Goal: Check status: Check status

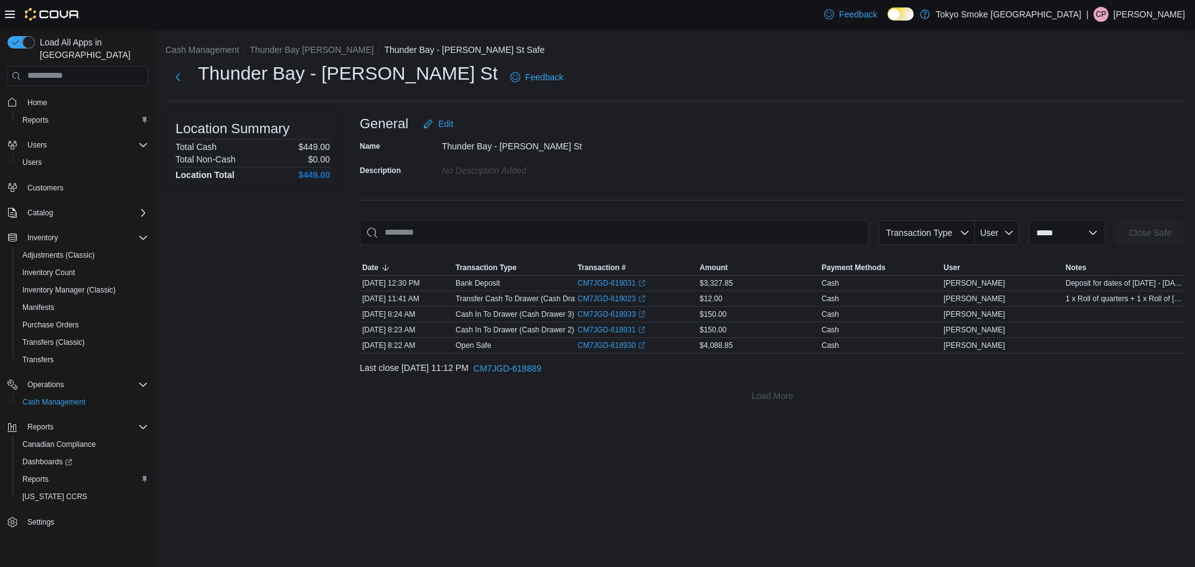
click at [773, 85] on div "Thunder Bay - [PERSON_NAME] St Feedback" at bounding box center [676, 77] width 1020 height 32
click at [173, 78] on button "Next" at bounding box center [178, 76] width 25 height 25
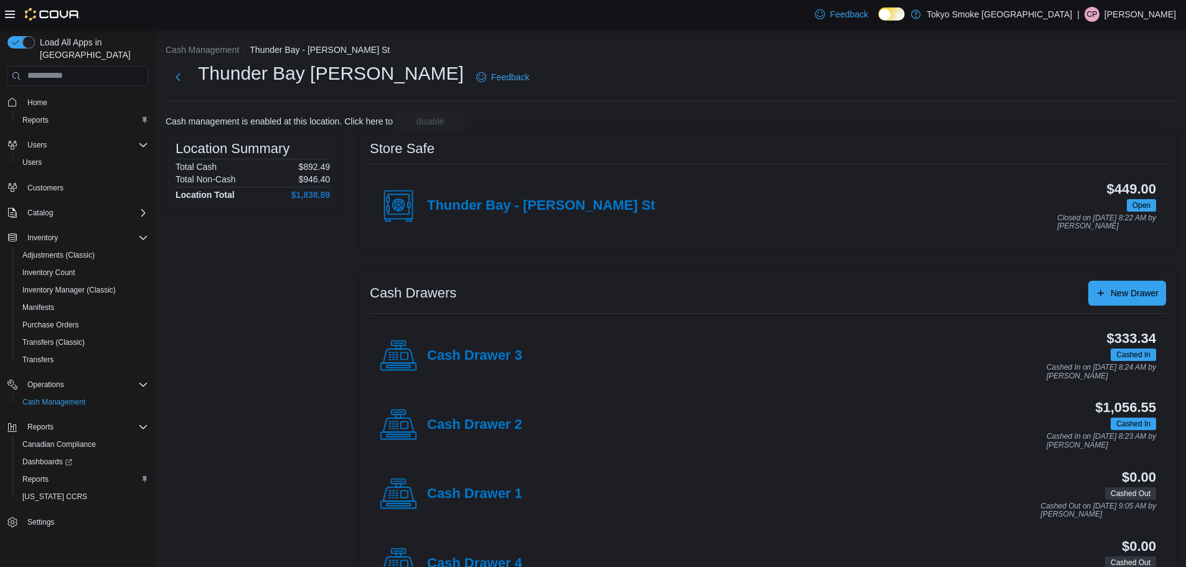
click at [469, 415] on div "Cash Drawer 2" at bounding box center [451, 425] width 143 height 37
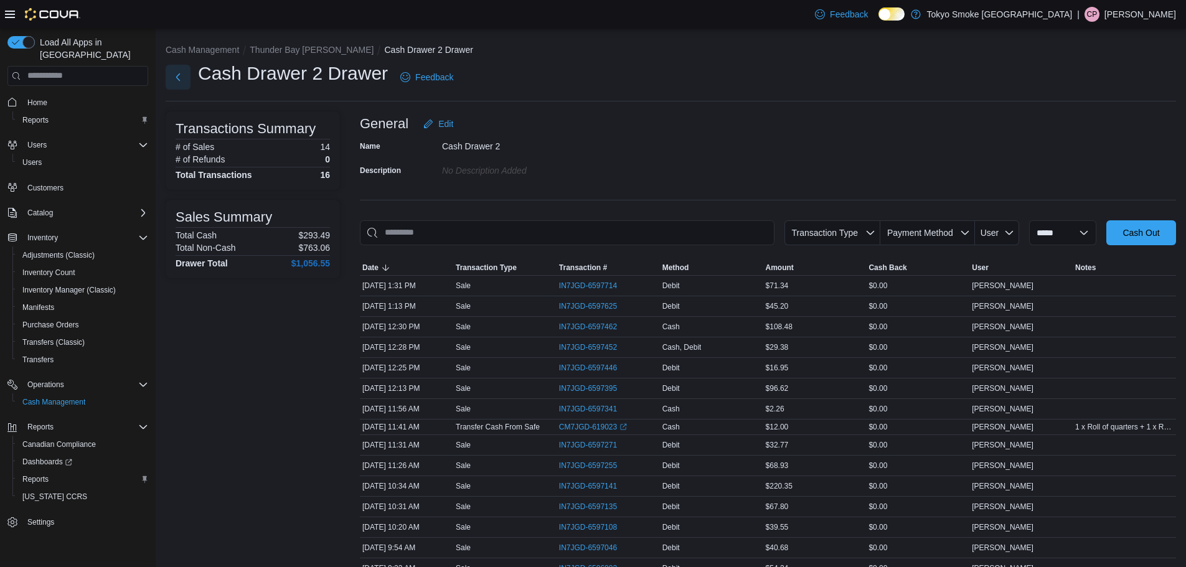
click at [181, 79] on button "Next" at bounding box center [178, 77] width 25 height 25
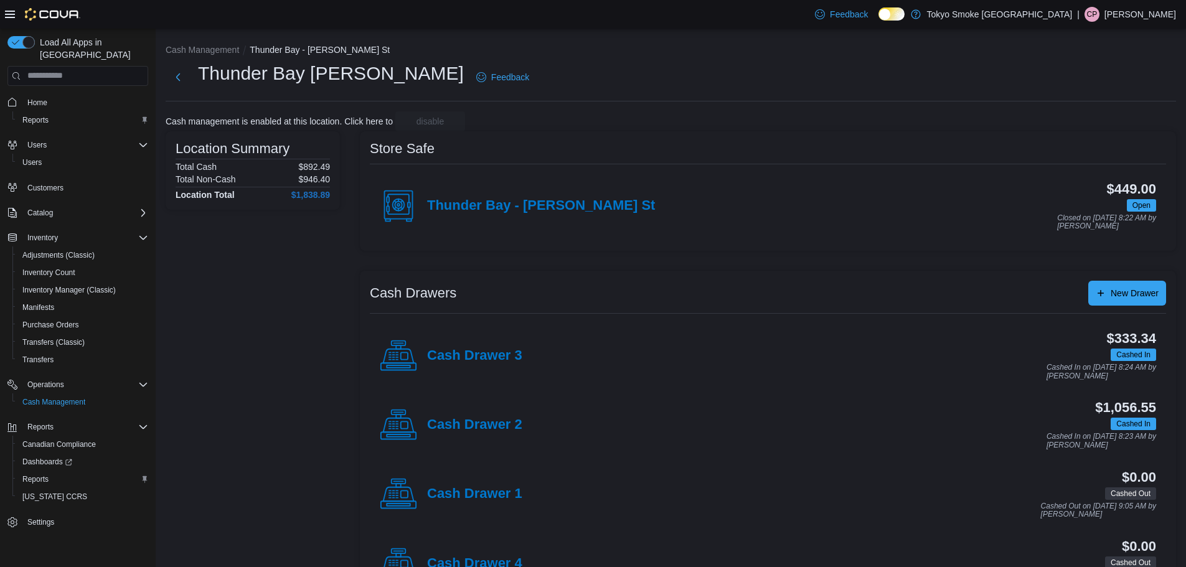
click at [644, 153] on div "Store Safe" at bounding box center [768, 148] width 796 height 15
